Goal: Task Accomplishment & Management: Manage account settings

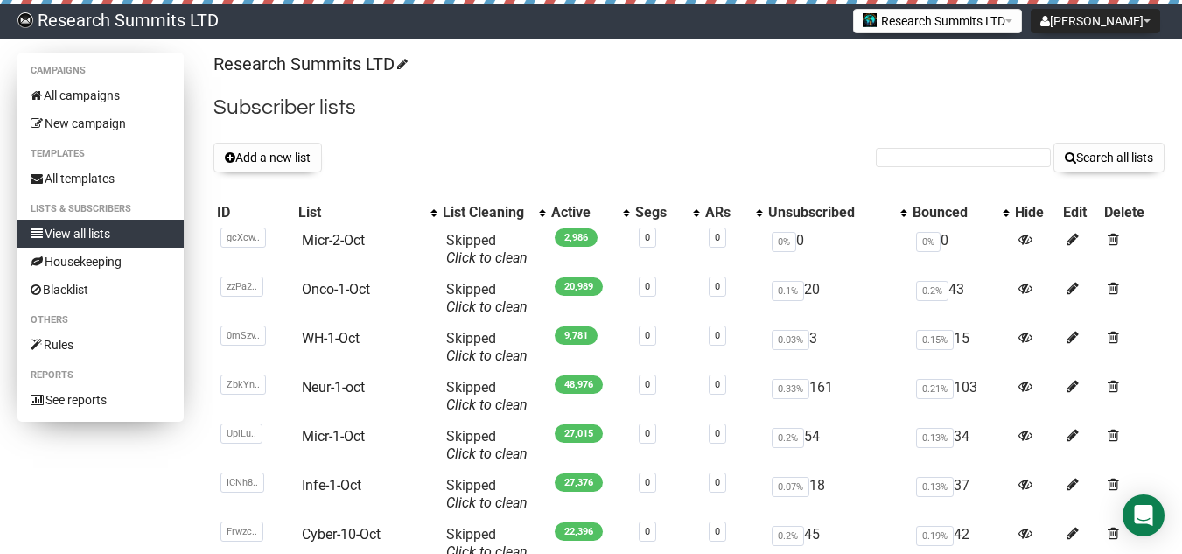
click at [156, 228] on link "View all lists" at bounding box center [101, 234] width 166 height 28
click at [298, 153] on button "Add a new list" at bounding box center [268, 158] width 109 height 30
click at [259, 167] on button "Add a new list" at bounding box center [268, 158] width 109 height 30
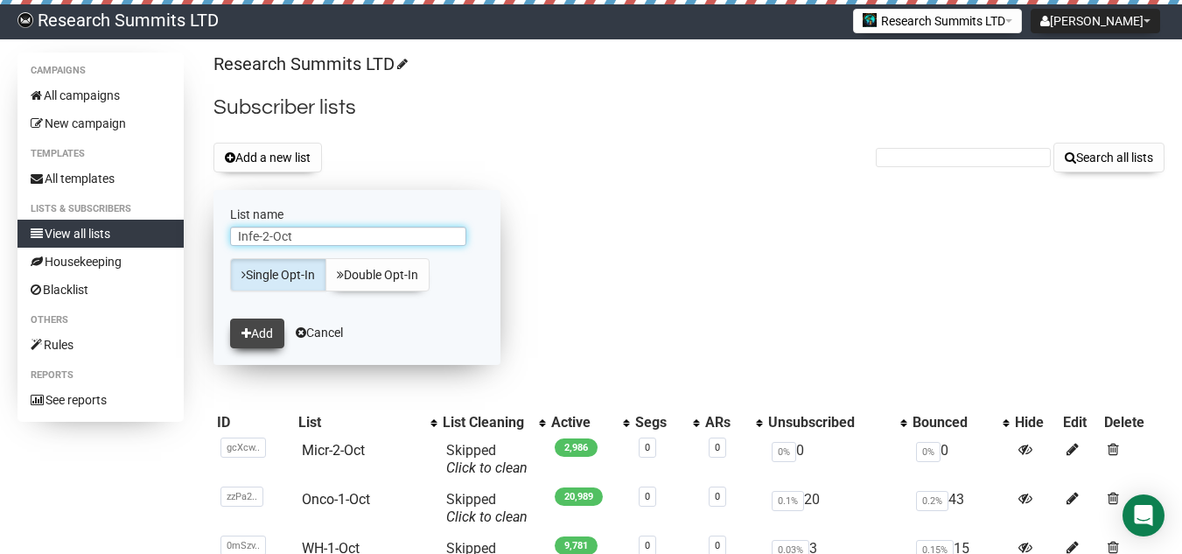
type input "Infe-2-Oct"
click at [273, 337] on button "Add" at bounding box center [257, 334] width 54 height 30
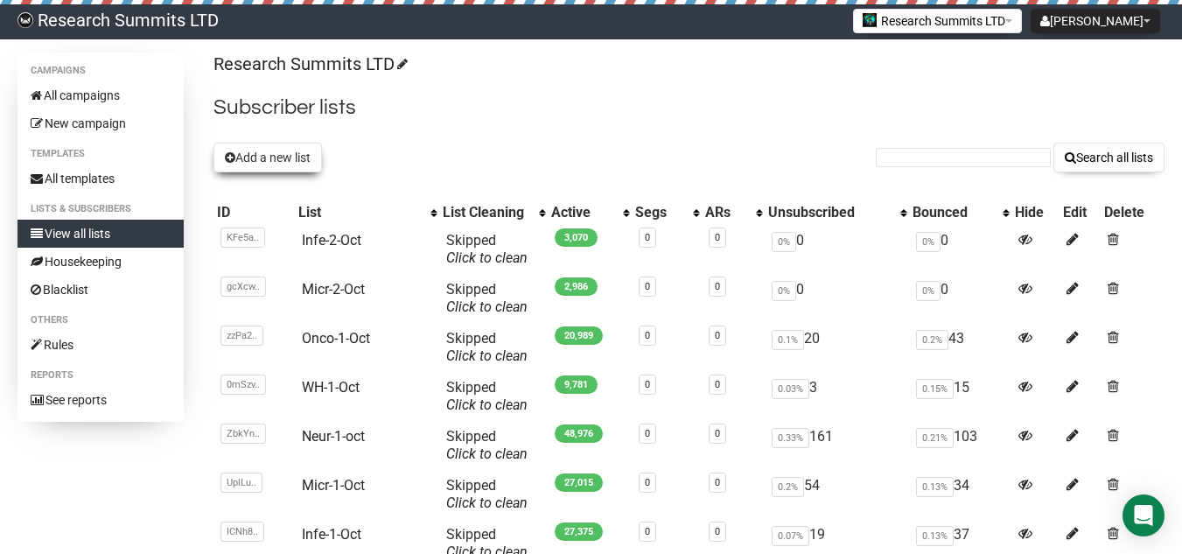
click at [270, 160] on button "Add a new list" at bounding box center [268, 158] width 109 height 30
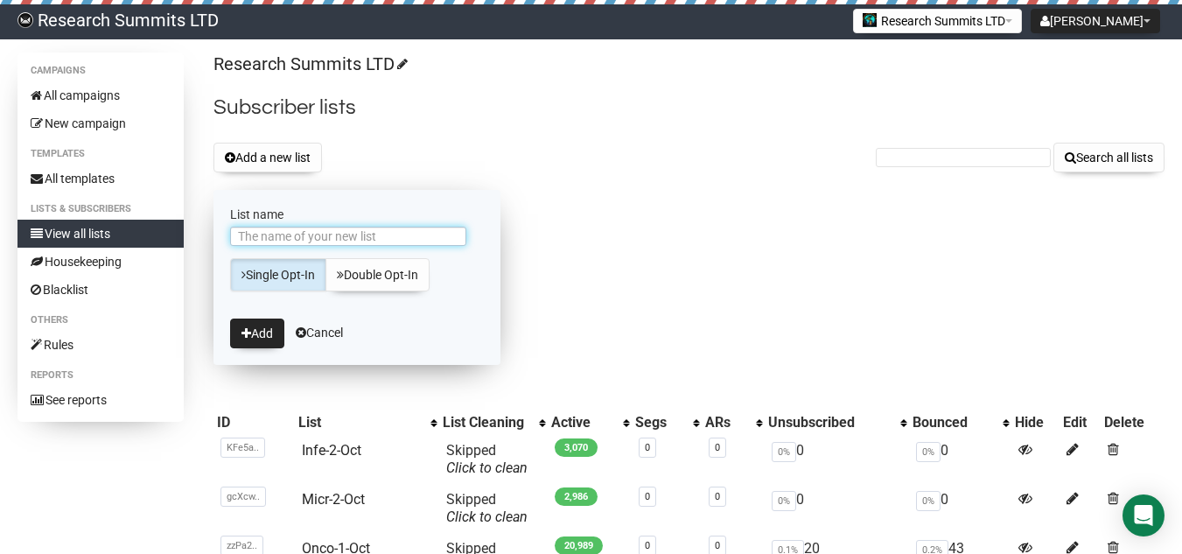
click at [287, 237] on input "List name" at bounding box center [348, 236] width 236 height 19
type input "Onco-2-Oct"
click at [264, 326] on button "Add" at bounding box center [257, 334] width 54 height 30
